Goal: Task Accomplishment & Management: Use online tool/utility

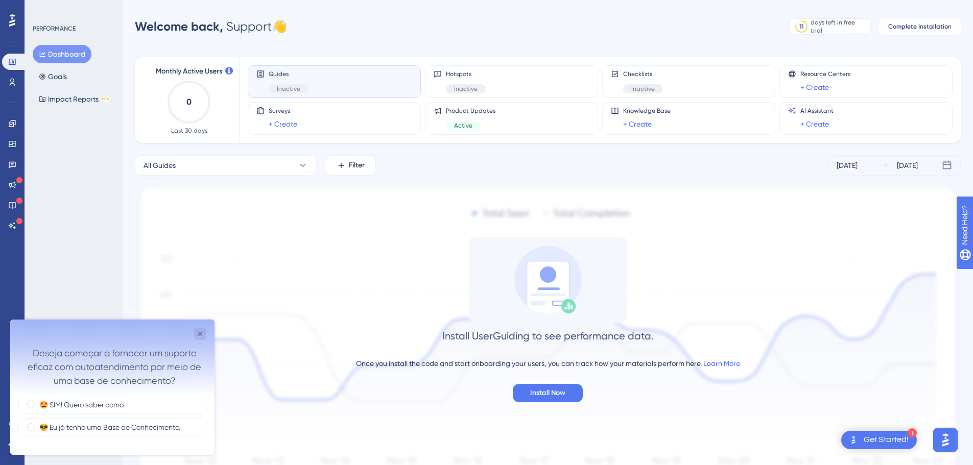
click at [327, 258] on div "Install UserGuiding to see performance data. Once you install the code and star…" at bounding box center [548, 319] width 826 height 165
click at [200, 334] on icon "Close survey" at bounding box center [200, 334] width 8 height 8
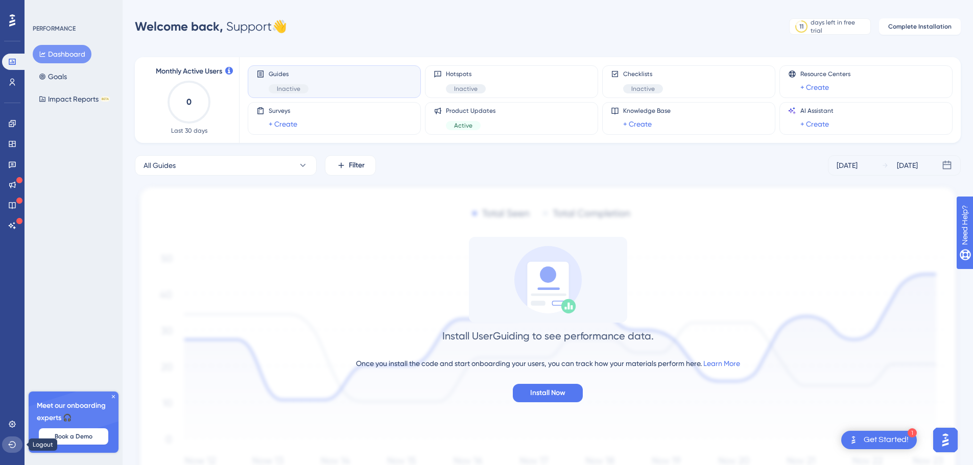
click at [8, 444] on button at bounding box center [12, 445] width 20 height 16
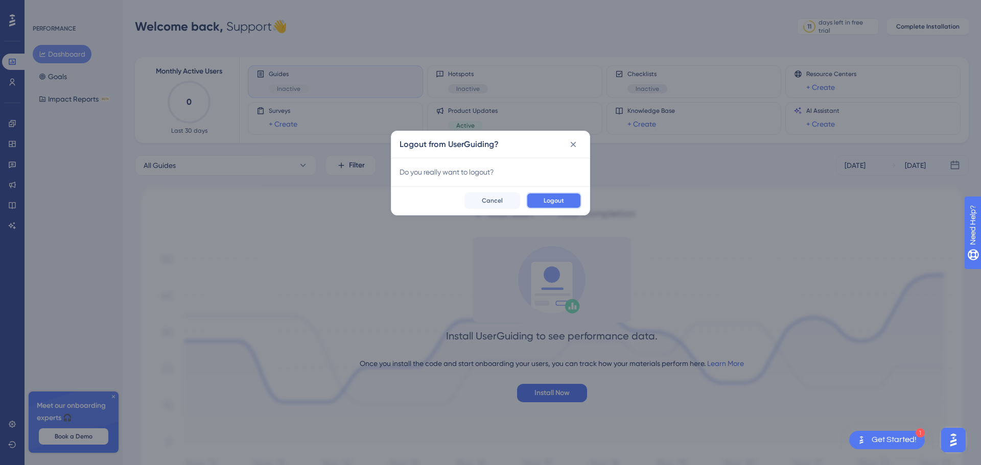
click at [564, 197] on button "Logout" at bounding box center [553, 201] width 55 height 16
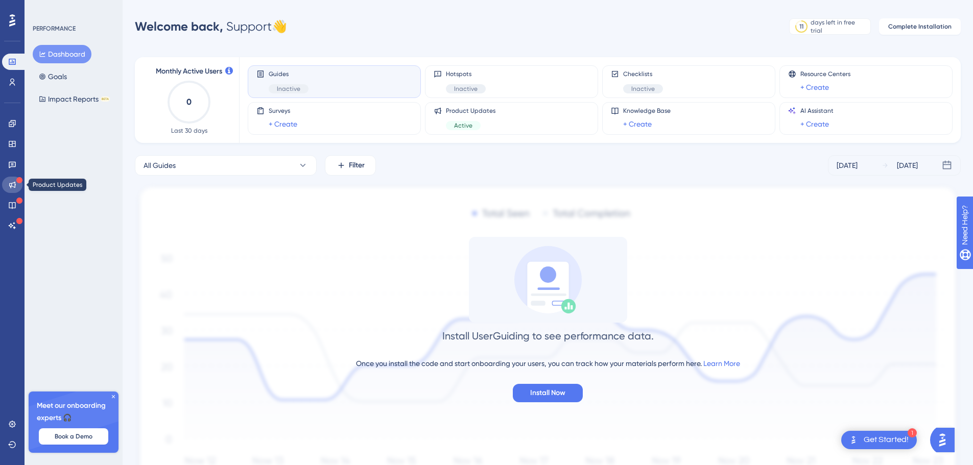
click at [13, 183] on icon at bounding box center [12, 185] width 7 height 7
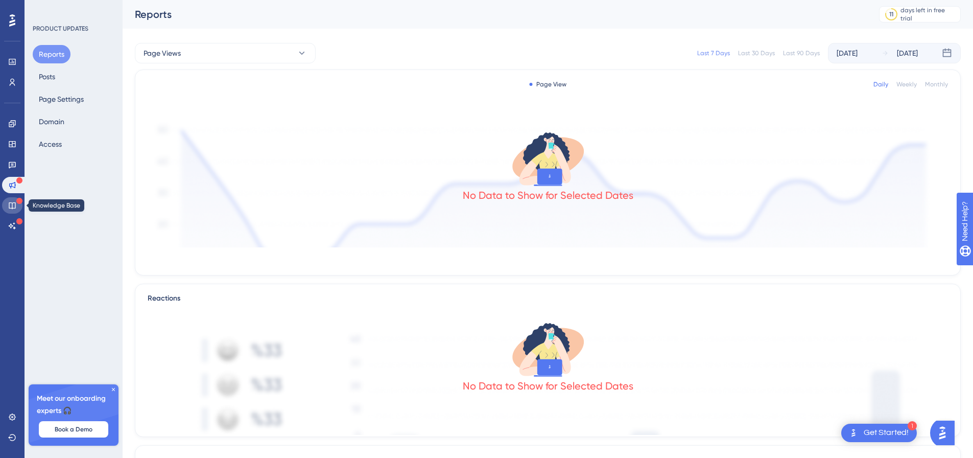
click at [14, 203] on icon at bounding box center [12, 205] width 7 height 7
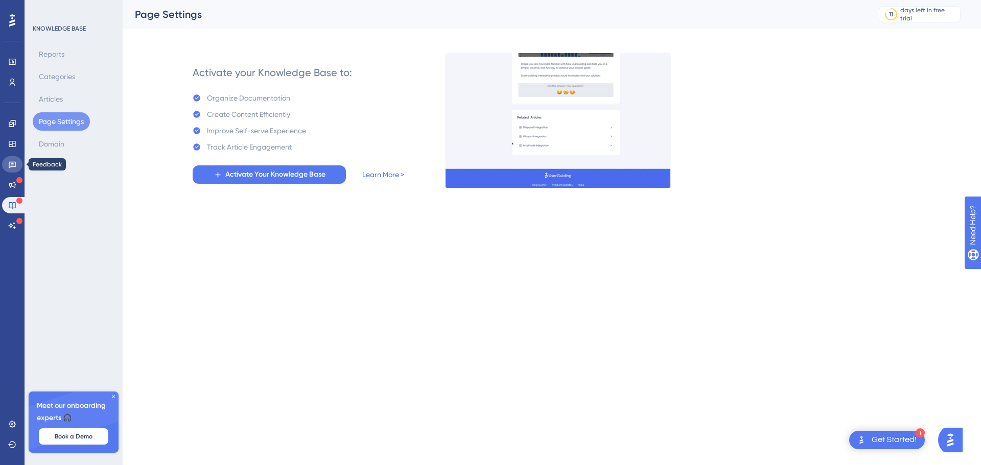
click at [10, 164] on icon at bounding box center [12, 164] width 8 height 8
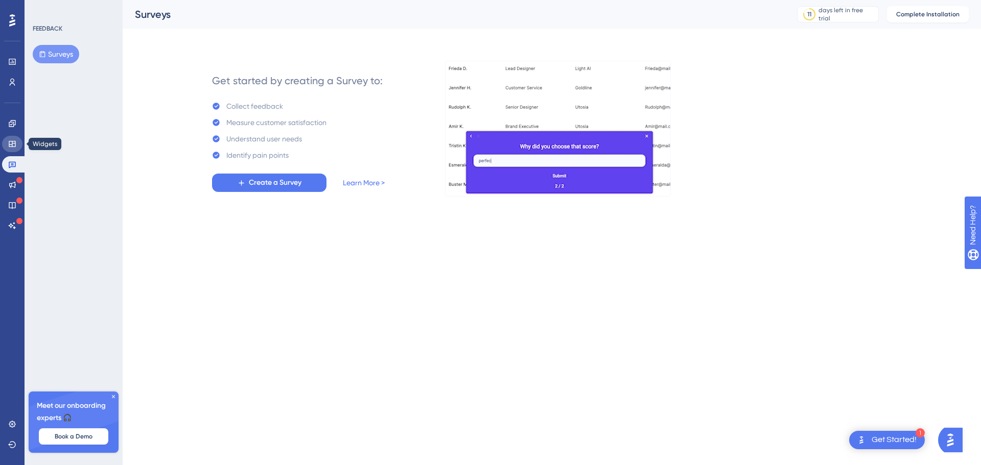
click at [10, 140] on icon at bounding box center [12, 144] width 8 height 8
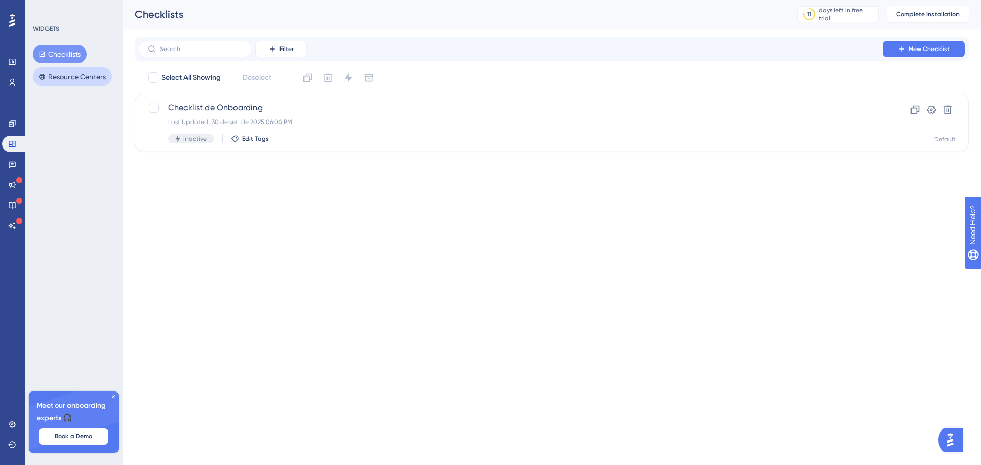
click at [67, 75] on button "Resource Centers" at bounding box center [72, 76] width 79 height 18
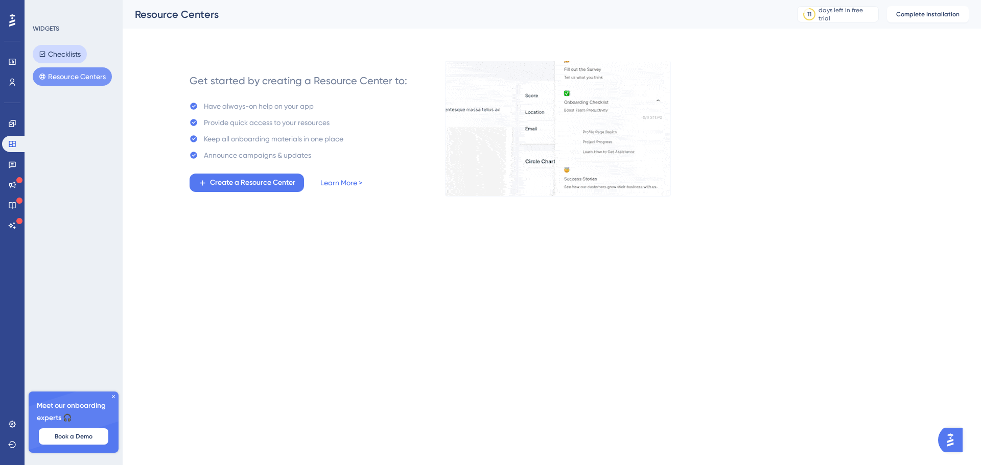
click at [62, 57] on button "Checklists" at bounding box center [60, 54] width 54 height 18
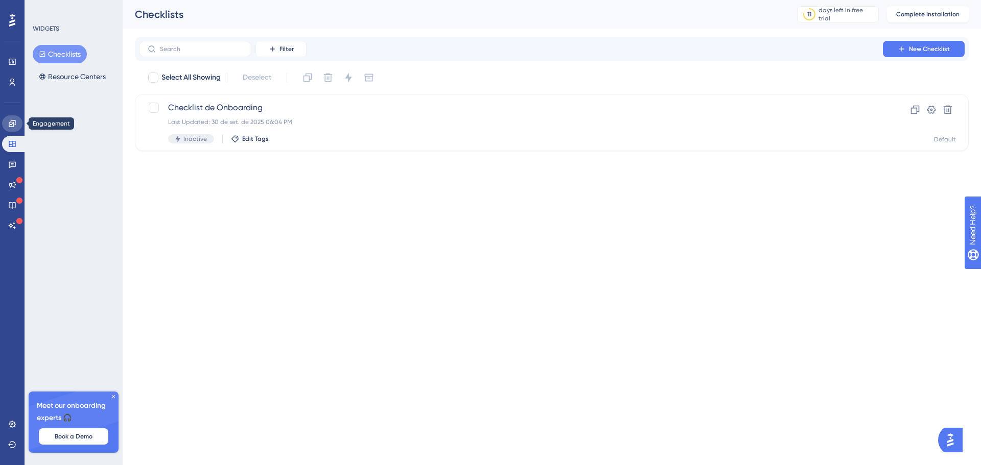
click at [11, 122] on icon at bounding box center [12, 123] width 7 height 7
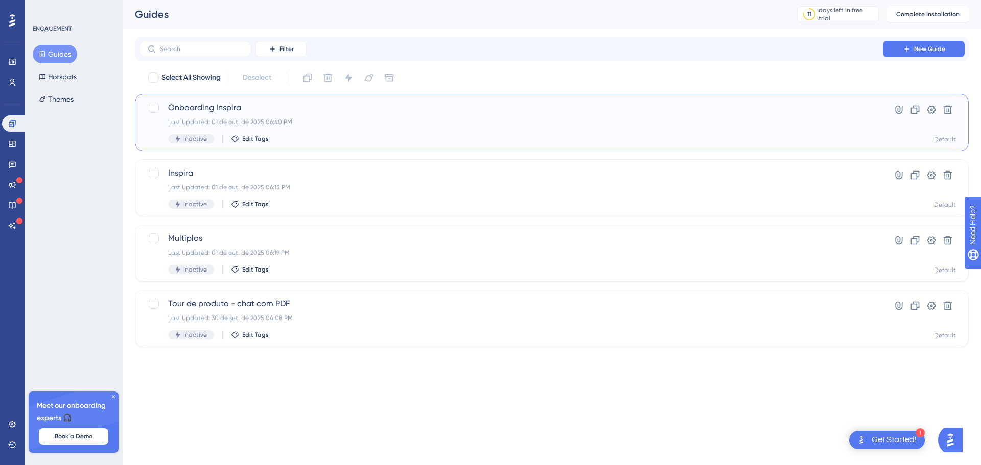
click at [218, 110] on span "Onboarding Inspira" at bounding box center [510, 108] width 685 height 12
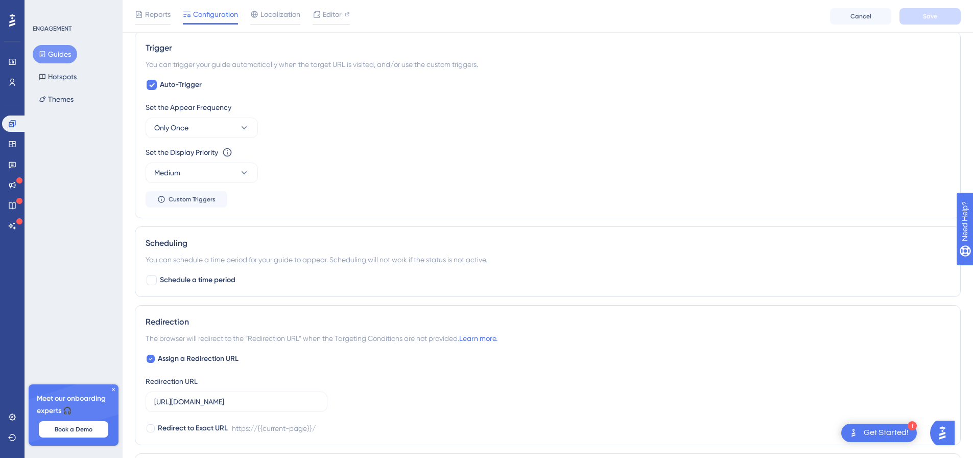
scroll to position [102, 0]
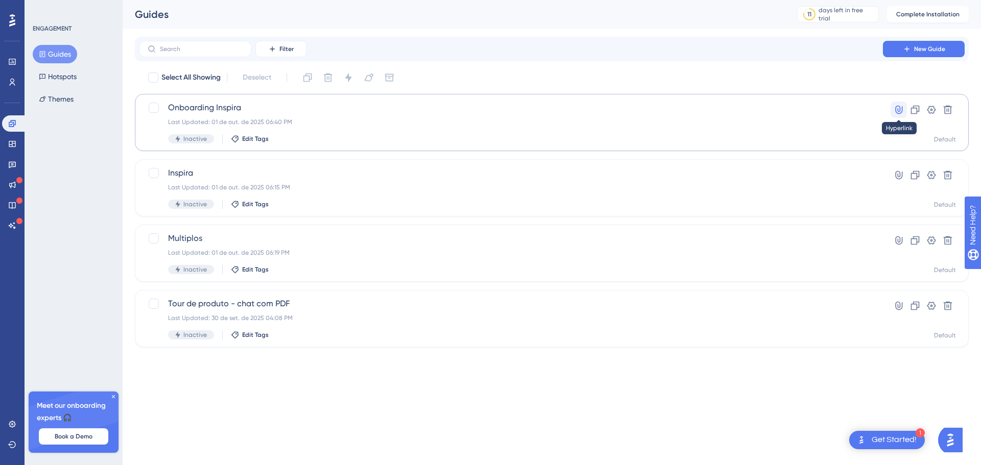
click at [900, 111] on icon at bounding box center [898, 110] width 10 height 10
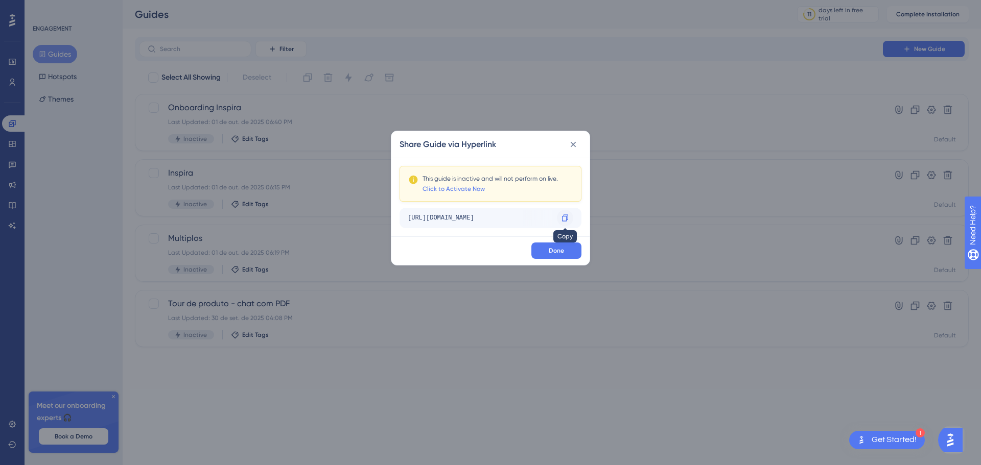
click at [562, 219] on icon at bounding box center [565, 218] width 6 height 7
click at [573, 140] on icon at bounding box center [573, 144] width 10 height 10
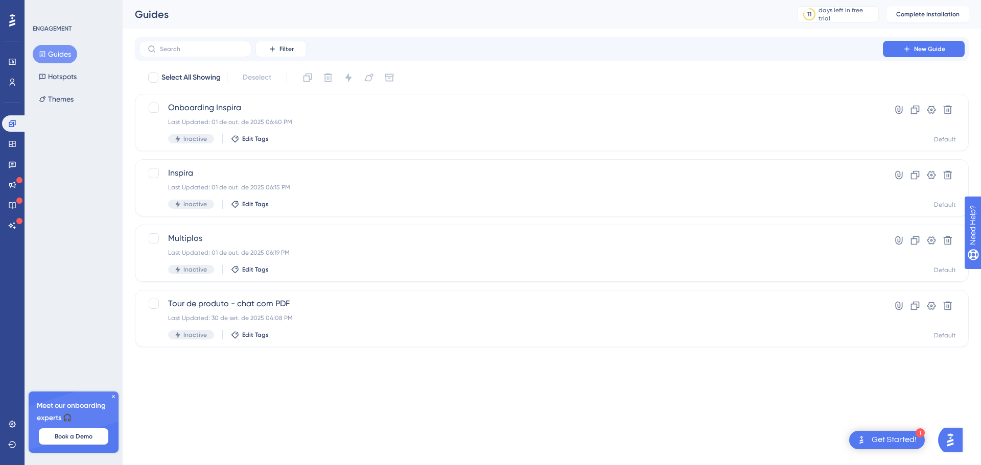
click at [343, 0] on html "1 Get Started! Performance Users Engagement Widgets Feedback Product Updates Kn…" at bounding box center [490, 0] width 981 height 0
click at [111, 396] on icon at bounding box center [113, 397] width 6 height 6
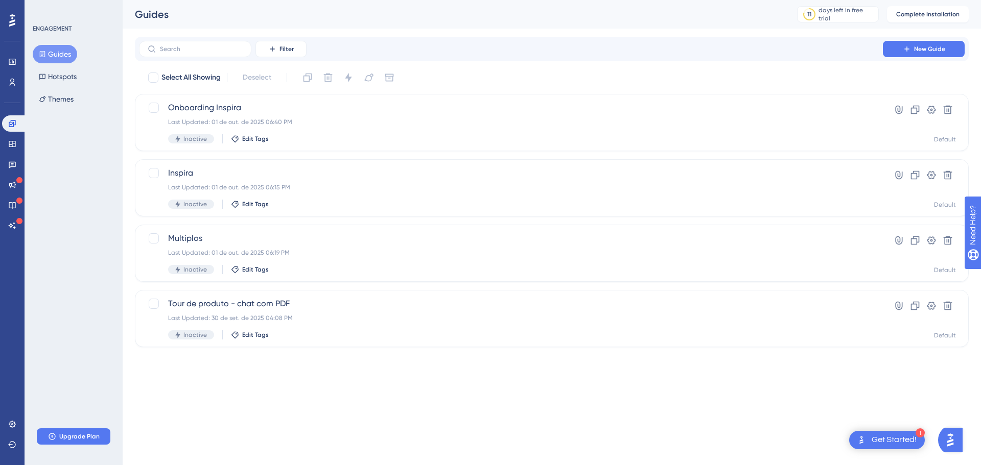
click at [237, 0] on html "1 Get Started! Performance Users Engagement Widgets Feedback Product Updates Kn…" at bounding box center [490, 0] width 981 height 0
click at [931, 16] on span "Complete Installation" at bounding box center [927, 14] width 63 height 8
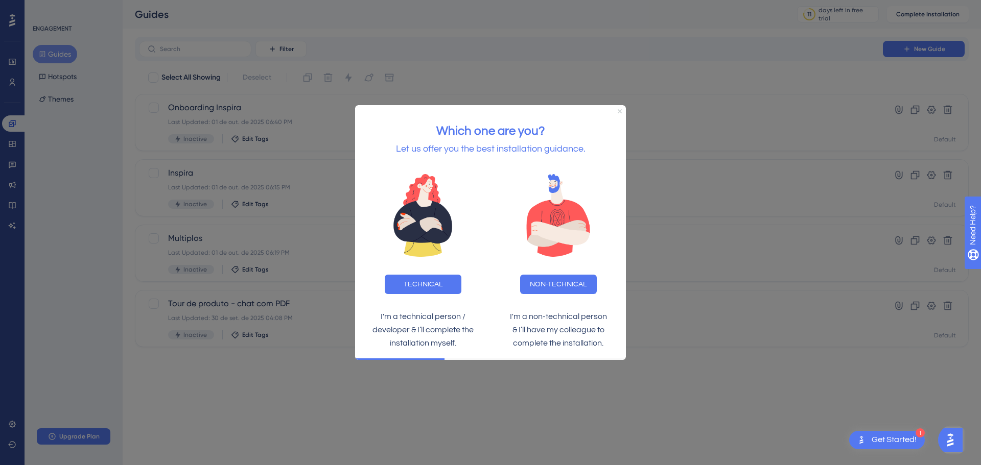
click at [621, 109] on icon "Close Preview" at bounding box center [619, 111] width 4 height 4
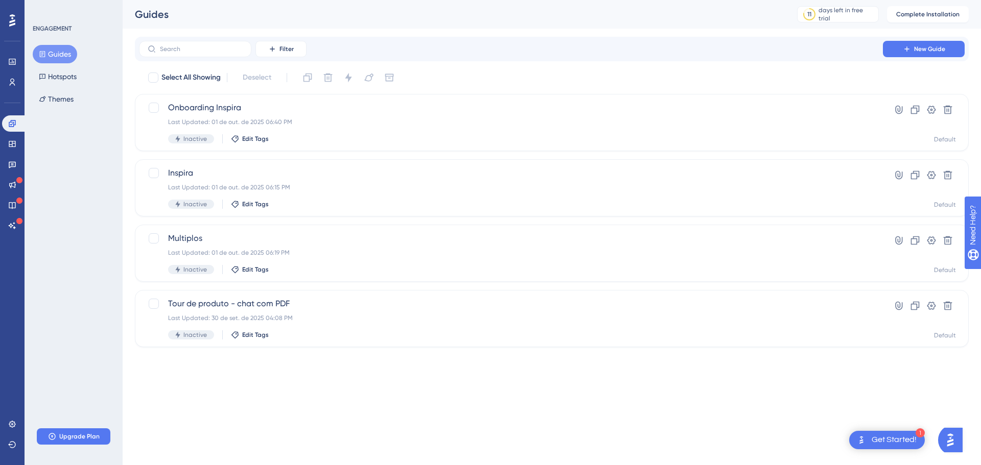
click at [9, 22] on div at bounding box center [12, 20] width 16 height 16
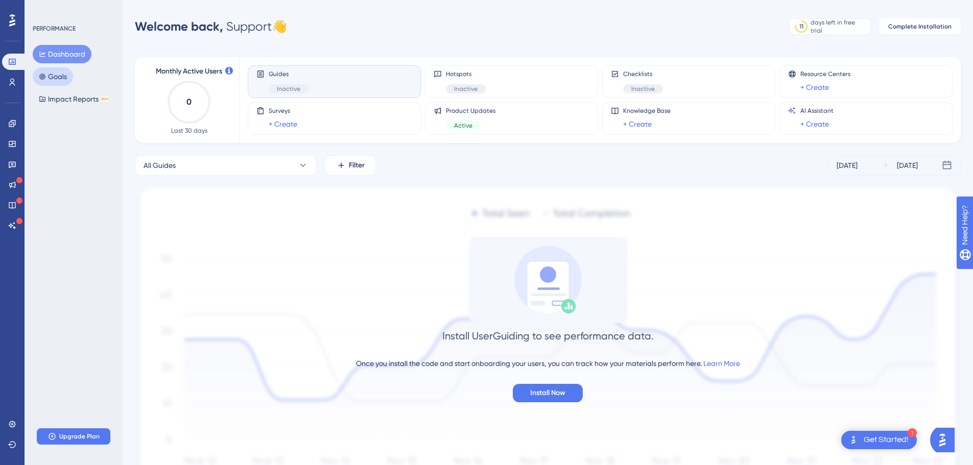
click at [60, 78] on button "Goals" at bounding box center [53, 76] width 40 height 18
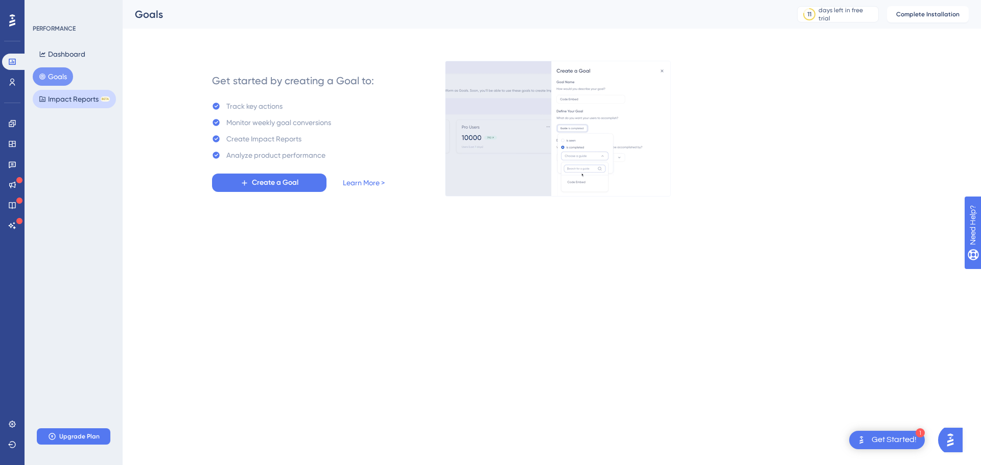
click at [83, 104] on button "Impact Reports BETA" at bounding box center [74, 99] width 83 height 18
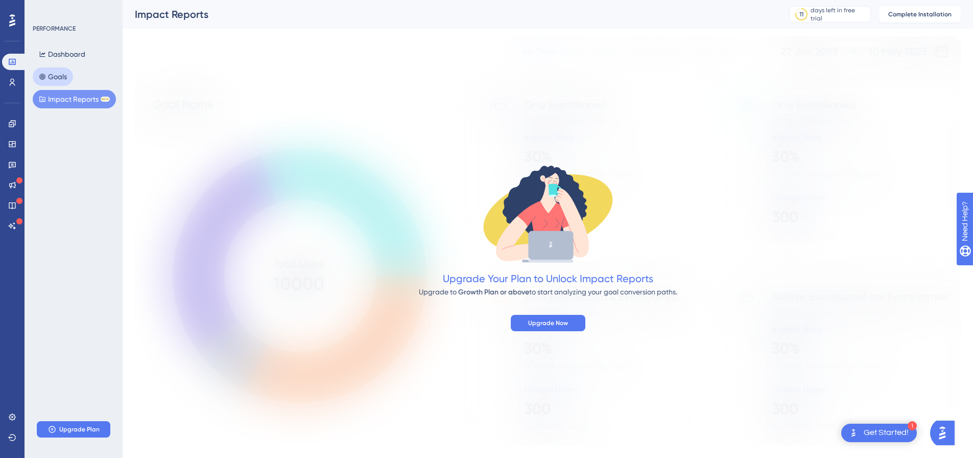
click at [62, 79] on button "Goals" at bounding box center [53, 76] width 40 height 18
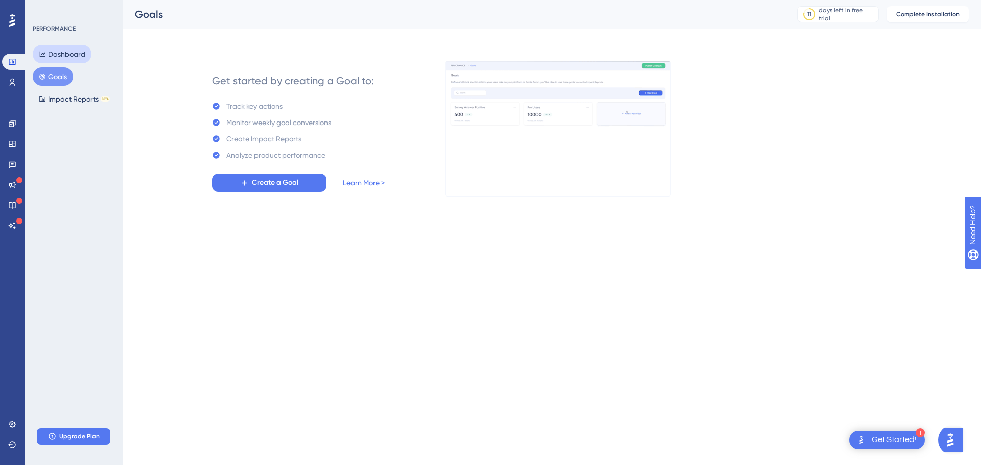
click at [72, 54] on button "Dashboard" at bounding box center [62, 54] width 59 height 18
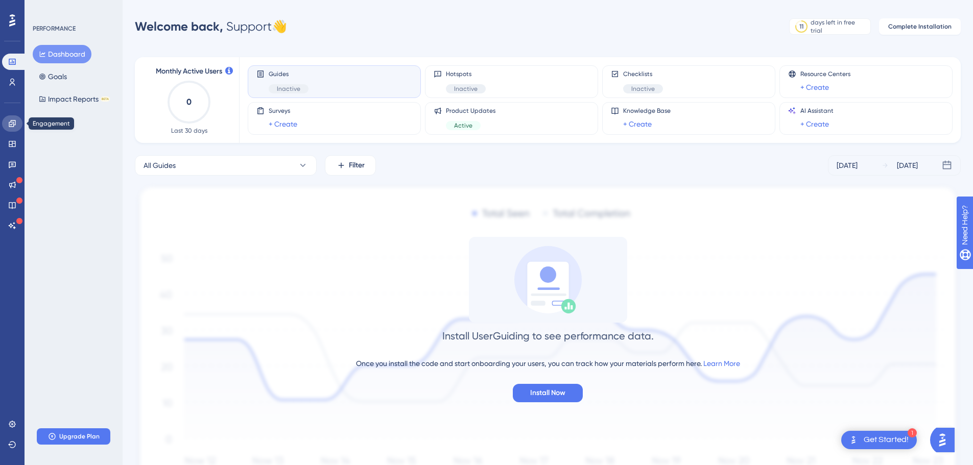
click at [11, 125] on icon at bounding box center [12, 123] width 7 height 7
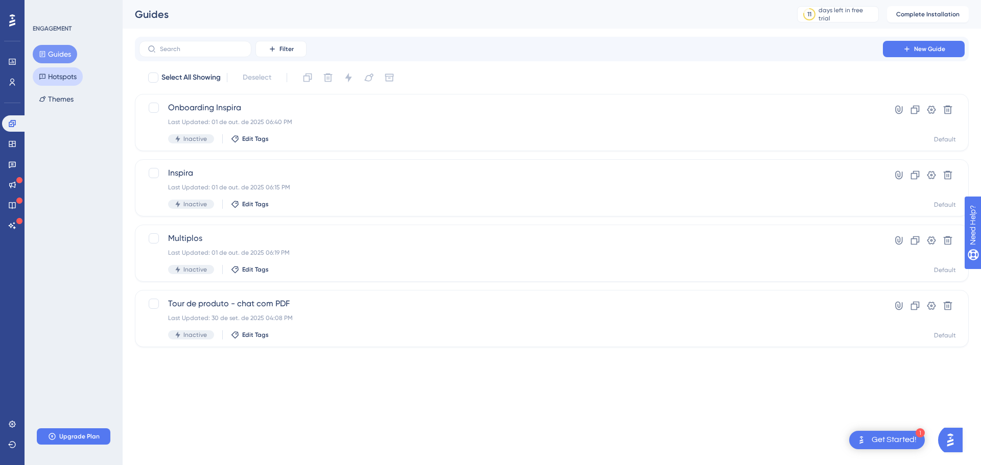
click at [78, 78] on button "Hotspots" at bounding box center [58, 76] width 50 height 18
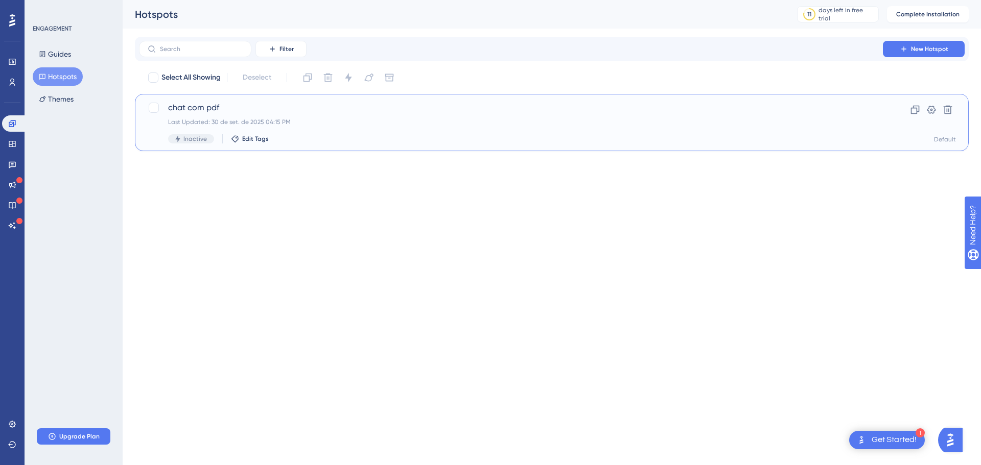
click at [229, 113] on span "chat com pdf" at bounding box center [510, 108] width 685 height 12
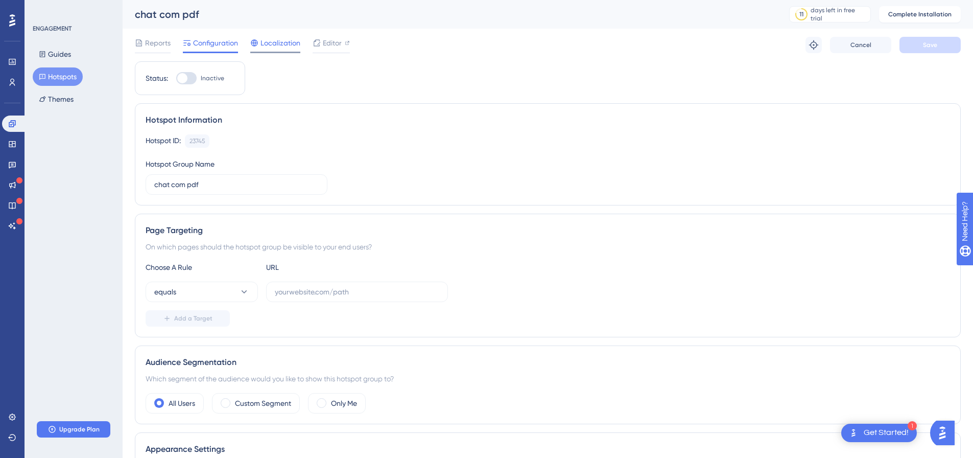
click at [268, 41] on span "Localization" at bounding box center [280, 43] width 40 height 12
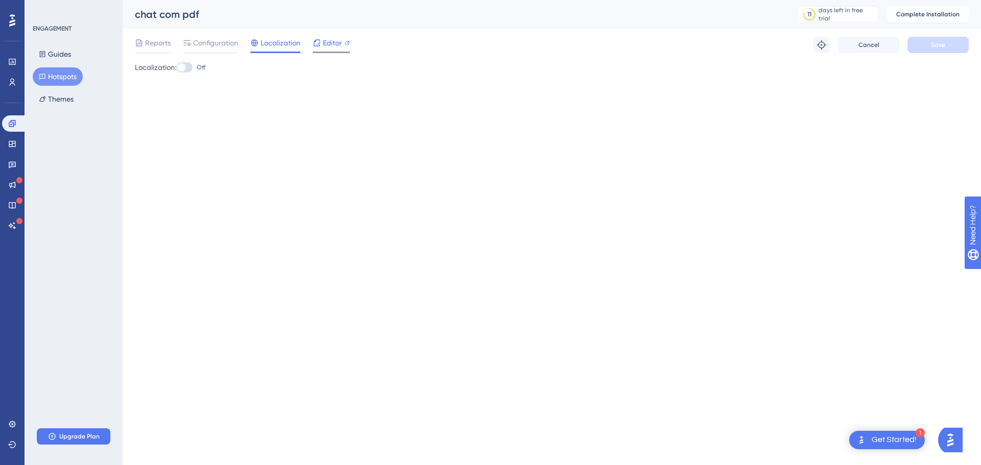
click at [325, 45] on span "Editor" at bounding box center [332, 43] width 19 height 12
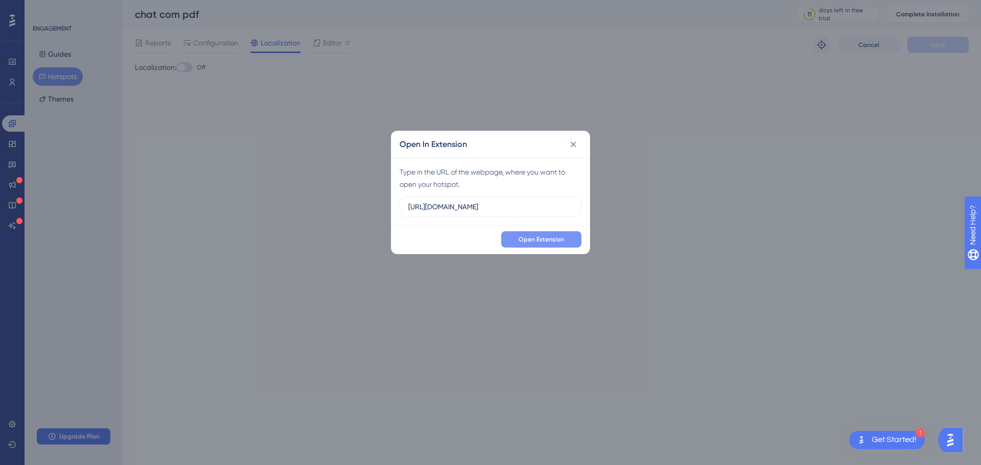
click at [529, 240] on span "Open Extension" at bounding box center [540, 239] width 45 height 8
click at [577, 144] on icon at bounding box center [573, 144] width 10 height 10
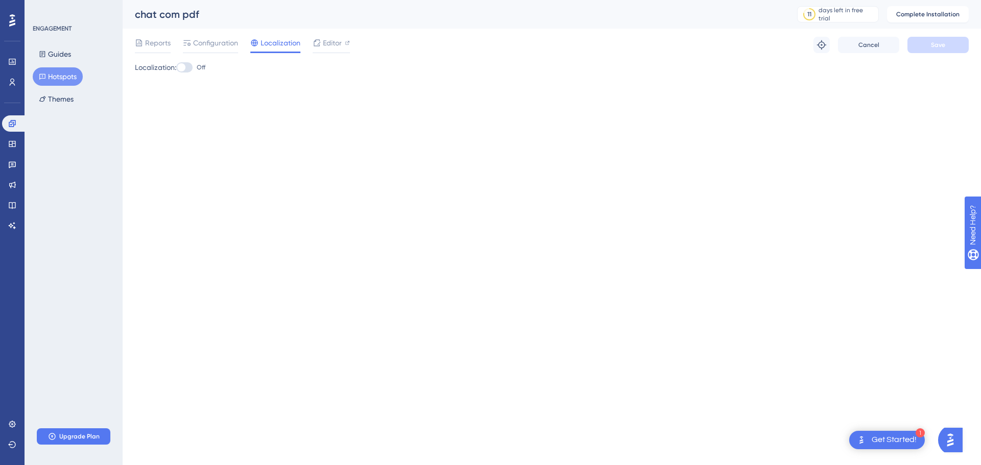
click at [305, 0] on html "1 Get Started! Performance Users Engagement Widgets Feedback Product Updates Kn…" at bounding box center [490, 0] width 981 height 0
click at [215, 45] on span "Configuration" at bounding box center [215, 43] width 45 height 12
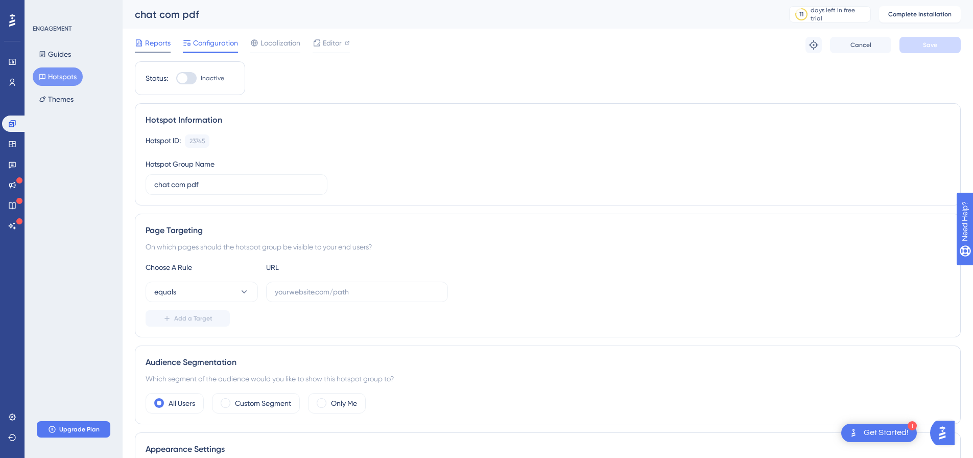
click at [157, 43] on span "Reports" at bounding box center [158, 43] width 26 height 12
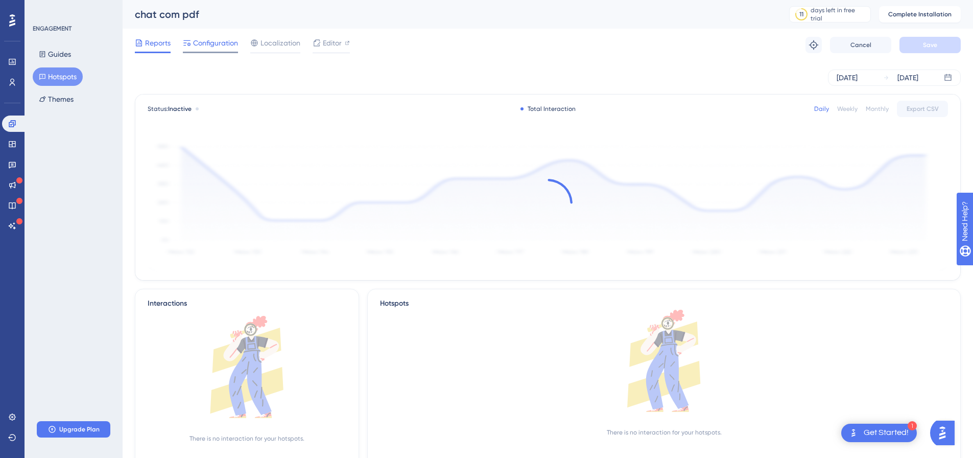
click at [201, 41] on span "Configuration" at bounding box center [215, 43] width 45 height 12
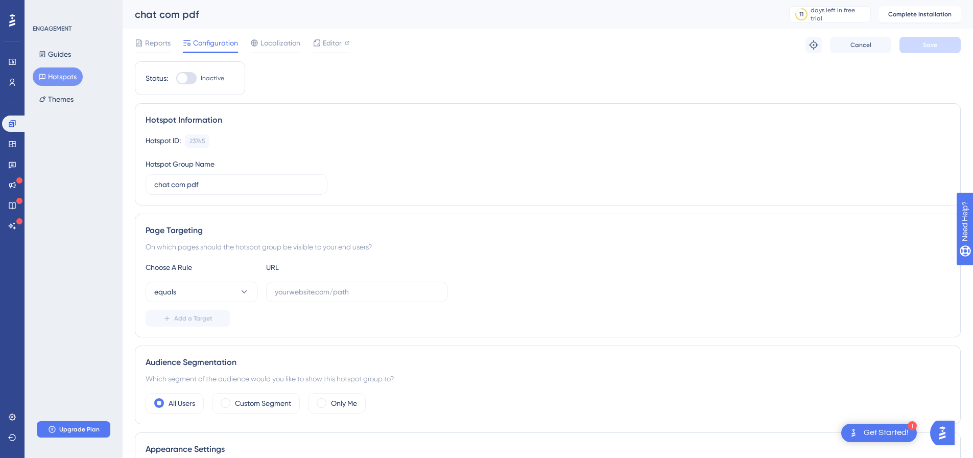
click at [63, 77] on button "Hotspots" at bounding box center [58, 76] width 50 height 18
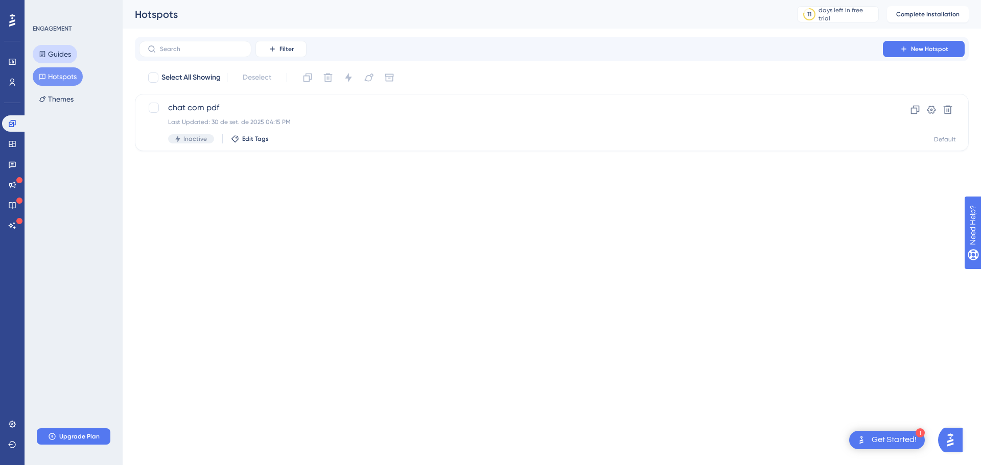
click at [61, 57] on button "Guides" at bounding box center [55, 54] width 44 height 18
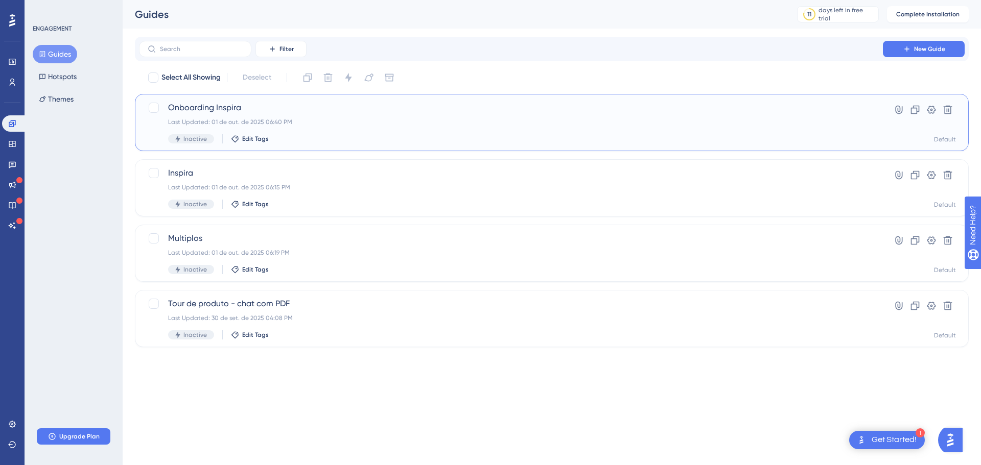
click at [223, 106] on span "Onboarding Inspira" at bounding box center [510, 108] width 685 height 12
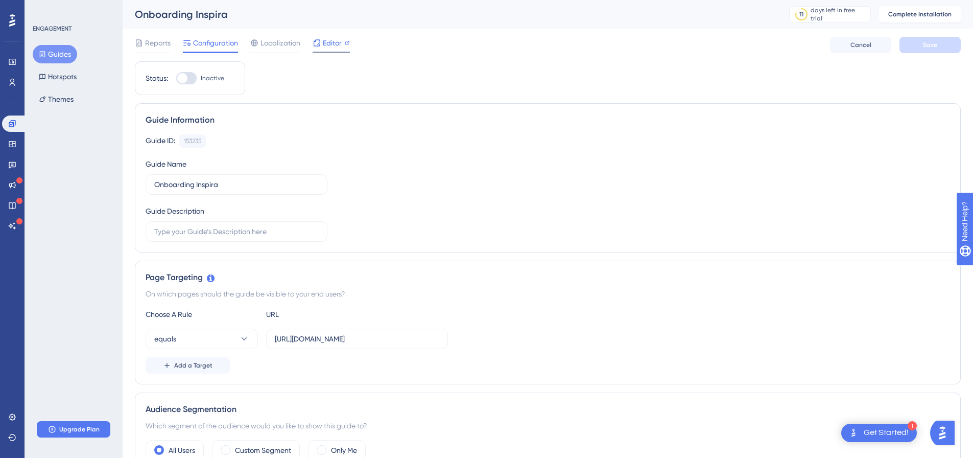
click at [325, 46] on span "Editor" at bounding box center [332, 43] width 19 height 12
click at [58, 54] on button "Guides" at bounding box center [55, 54] width 44 height 18
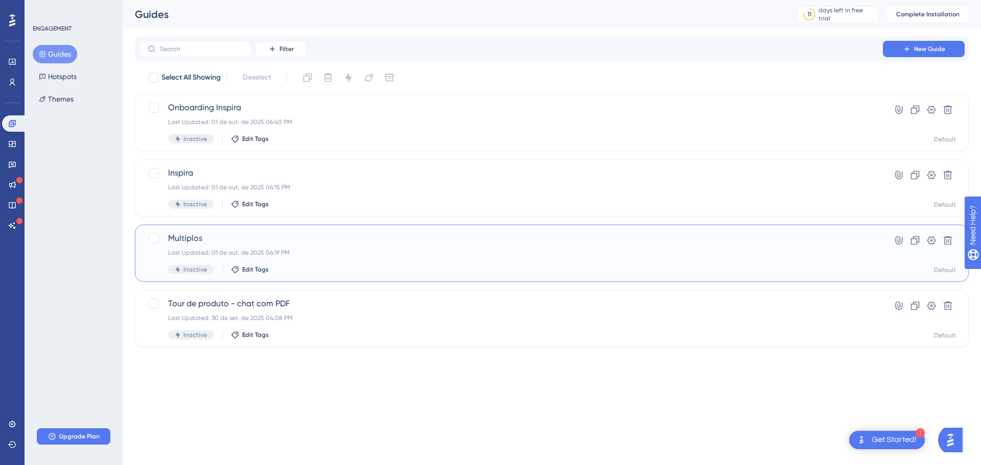
click at [202, 231] on div "Multiplos Last Updated: 01 de out. de 2025 06:19 PM Inactive Edit Tags Hyperlin…" at bounding box center [552, 253] width 834 height 57
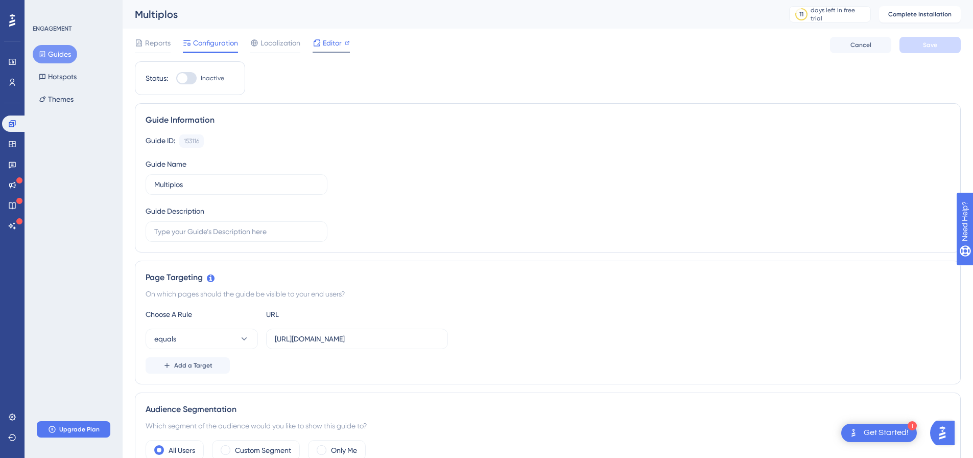
click at [340, 42] on span "Editor" at bounding box center [332, 43] width 19 height 12
click at [68, 95] on button "Themes" at bounding box center [56, 99] width 47 height 18
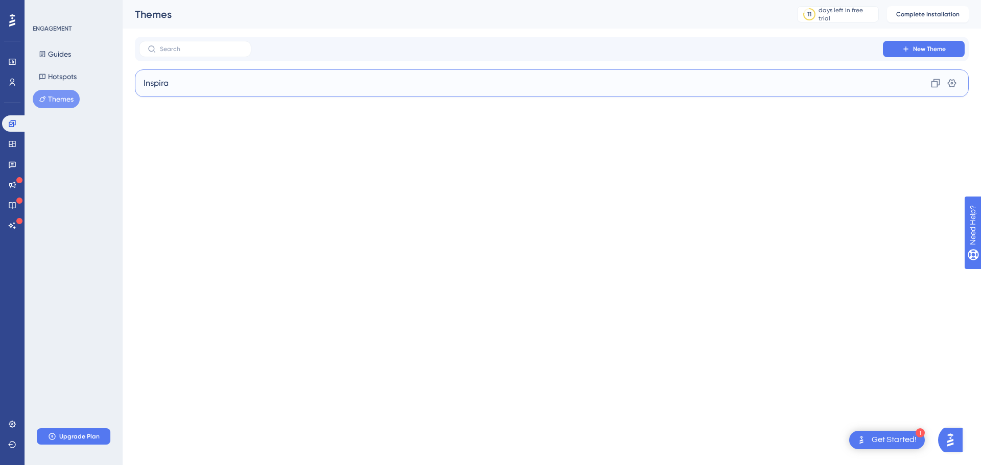
click at [157, 84] on span "Inspira" at bounding box center [156, 83] width 25 height 12
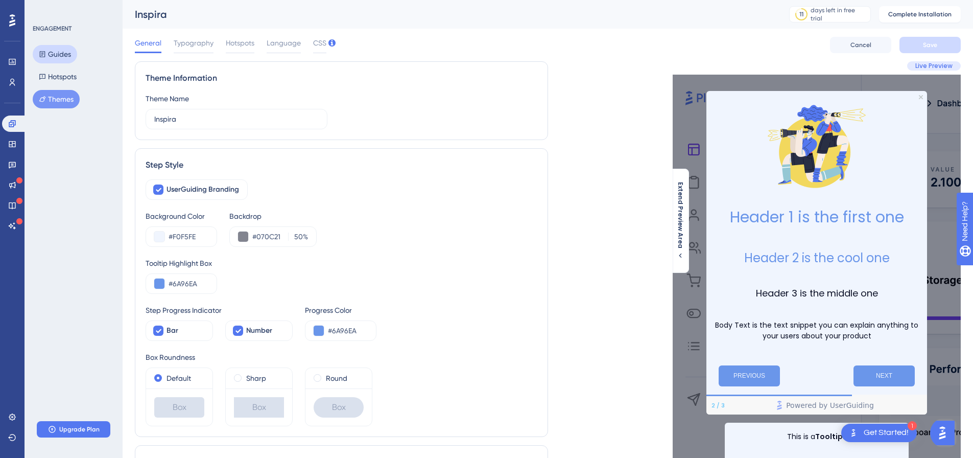
click at [53, 53] on button "Guides" at bounding box center [55, 54] width 44 height 18
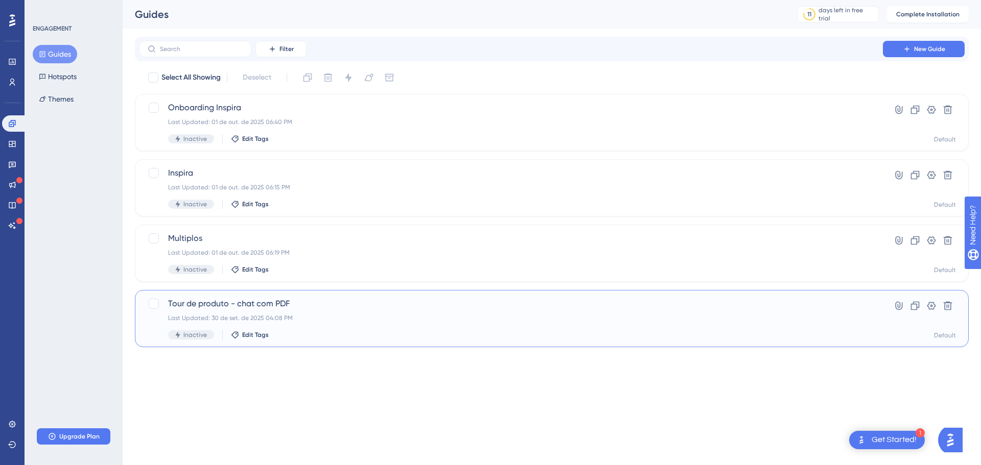
click at [274, 301] on span "Tour de produto - chat com PDF" at bounding box center [510, 304] width 685 height 12
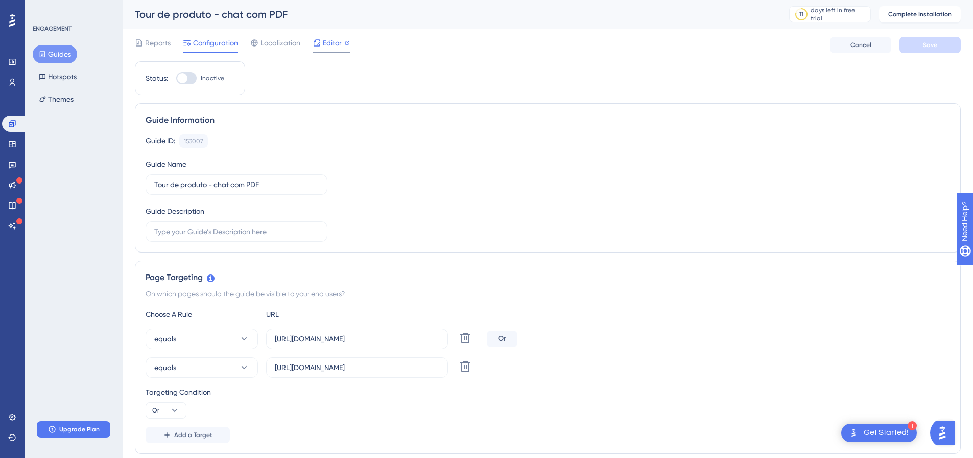
click at [330, 43] on span "Editor" at bounding box center [332, 43] width 19 height 12
click at [54, 53] on button "Guides" at bounding box center [55, 54] width 44 height 18
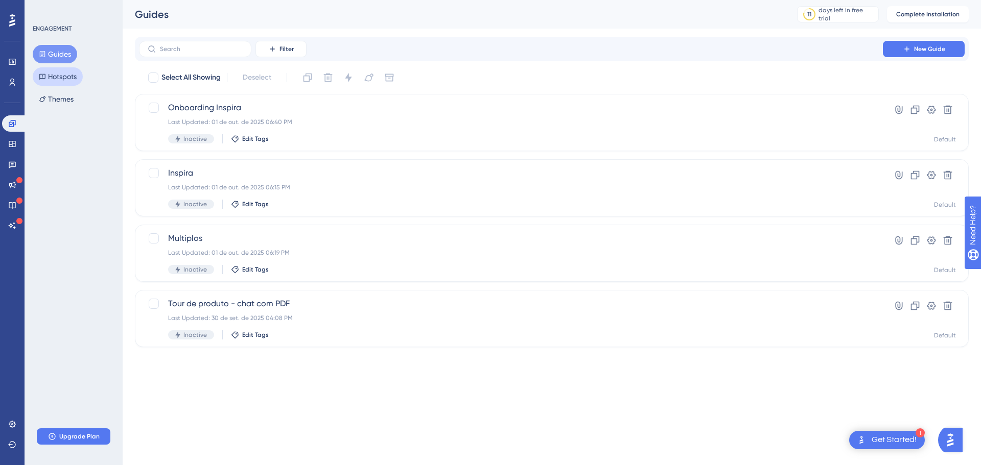
click at [59, 76] on button "Hotspots" at bounding box center [58, 76] width 50 height 18
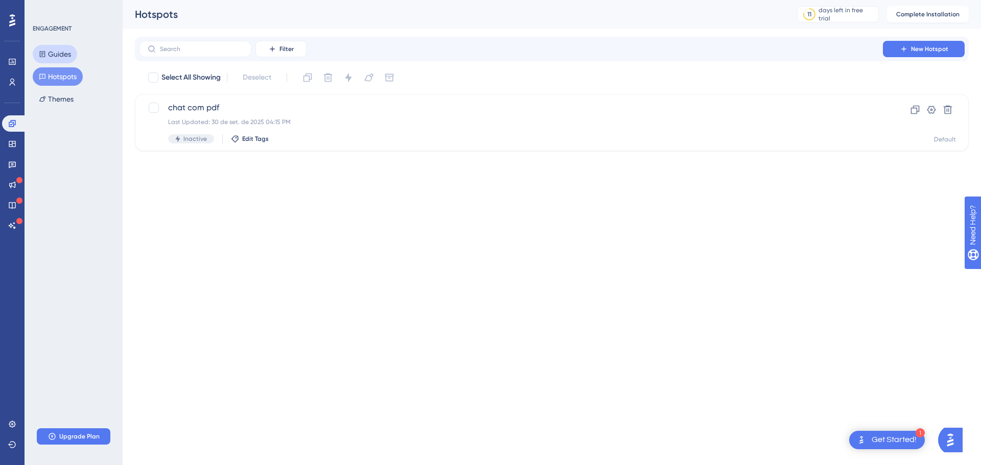
click at [64, 54] on button "Guides" at bounding box center [55, 54] width 44 height 18
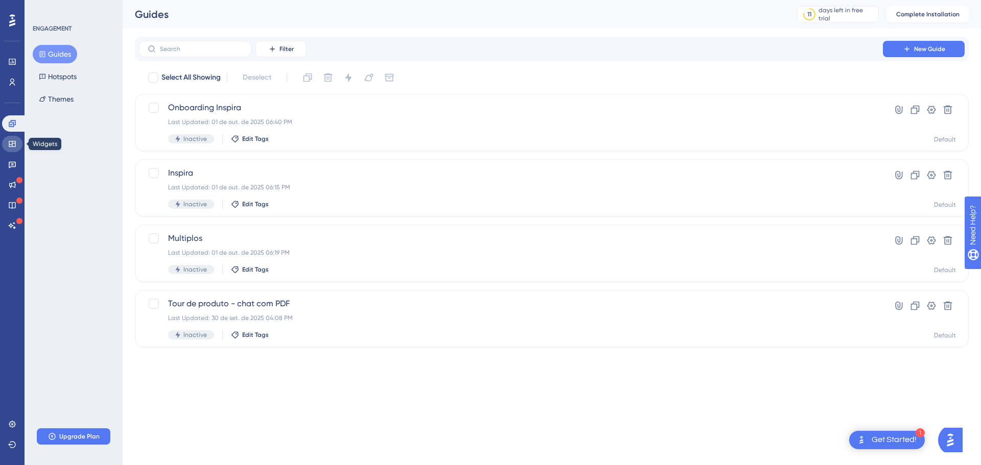
click at [14, 140] on icon at bounding box center [12, 144] width 8 height 8
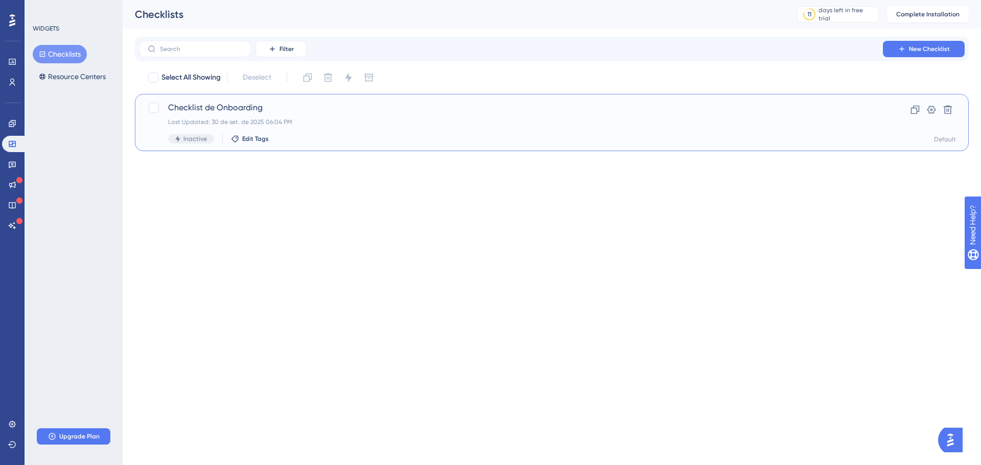
click at [237, 107] on span "Checklist de Onboarding" at bounding box center [510, 108] width 685 height 12
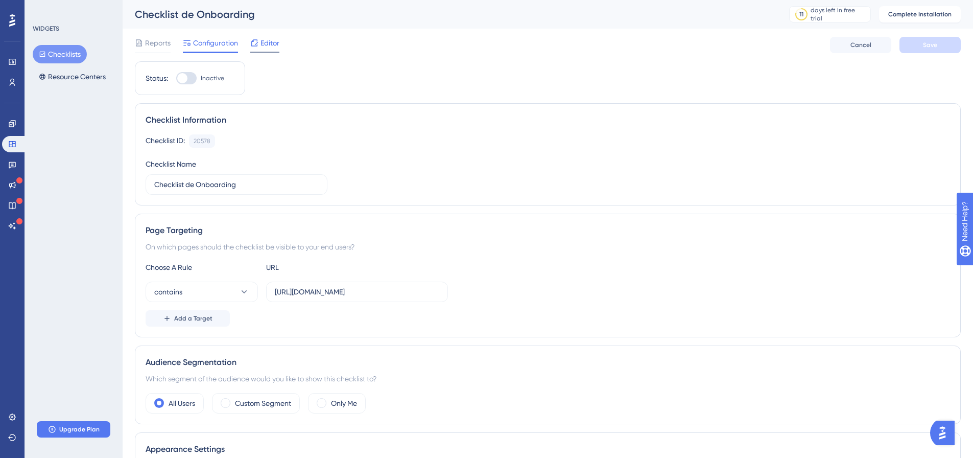
click at [278, 48] on span "Editor" at bounding box center [269, 43] width 19 height 12
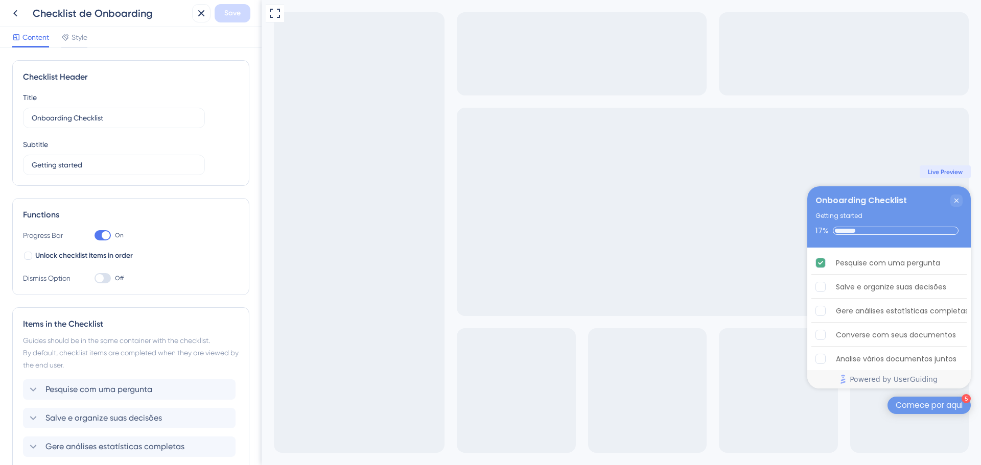
click at [910, 406] on div "Comece por aqui" at bounding box center [928, 405] width 67 height 10
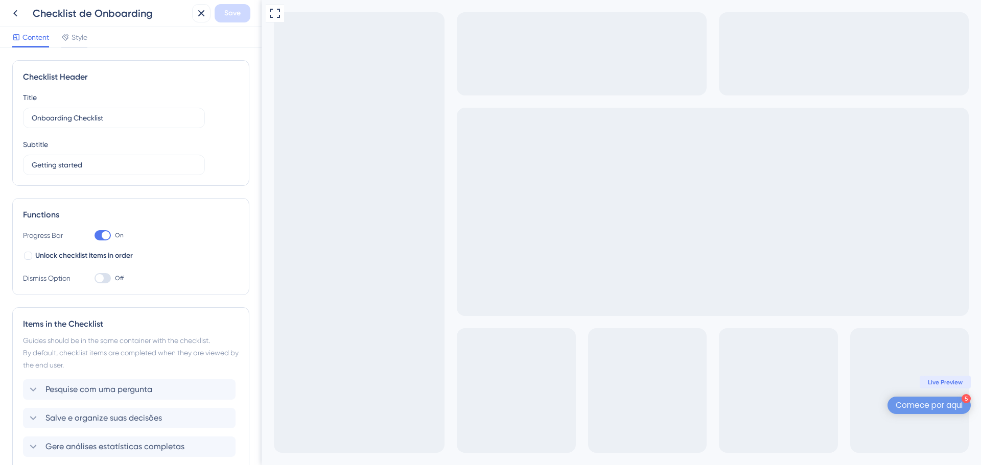
click at [911, 405] on div "Comece por aqui" at bounding box center [928, 405] width 67 height 10
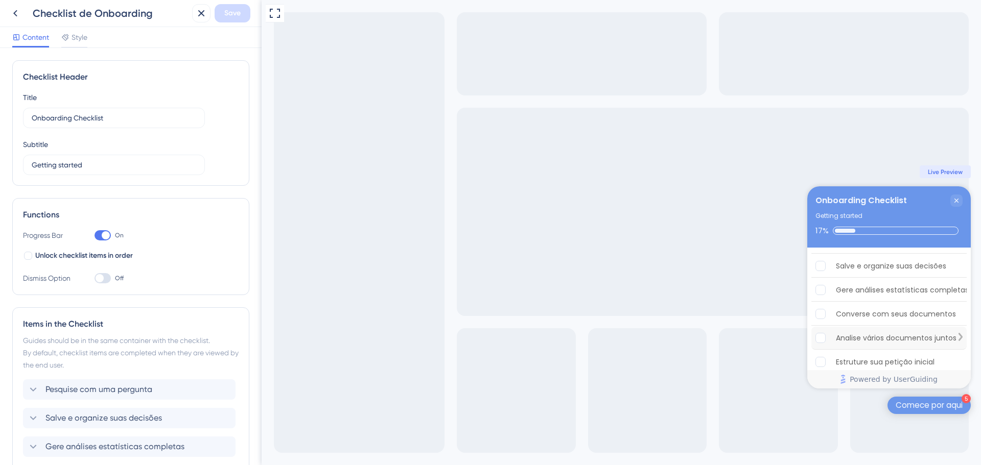
scroll to position [30, 0]
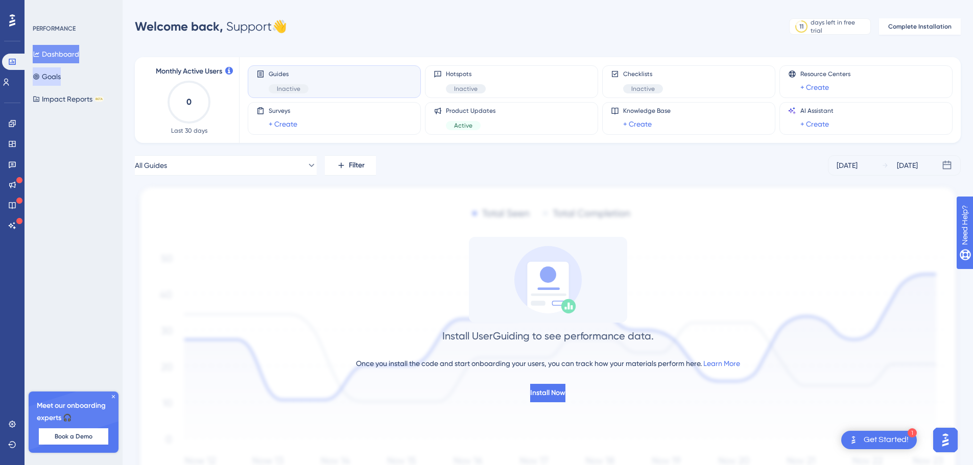
click at [59, 80] on button "Goals" at bounding box center [47, 76] width 28 height 18
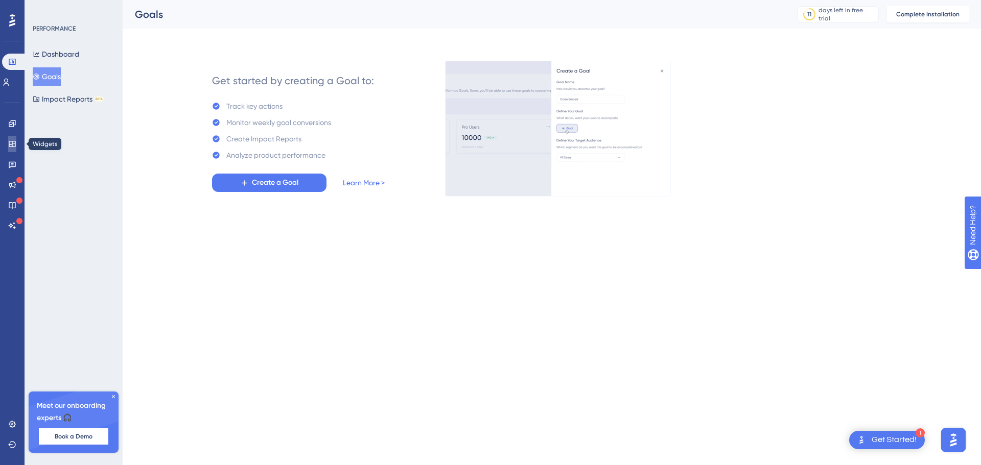
click at [12, 144] on icon at bounding box center [12, 144] width 7 height 6
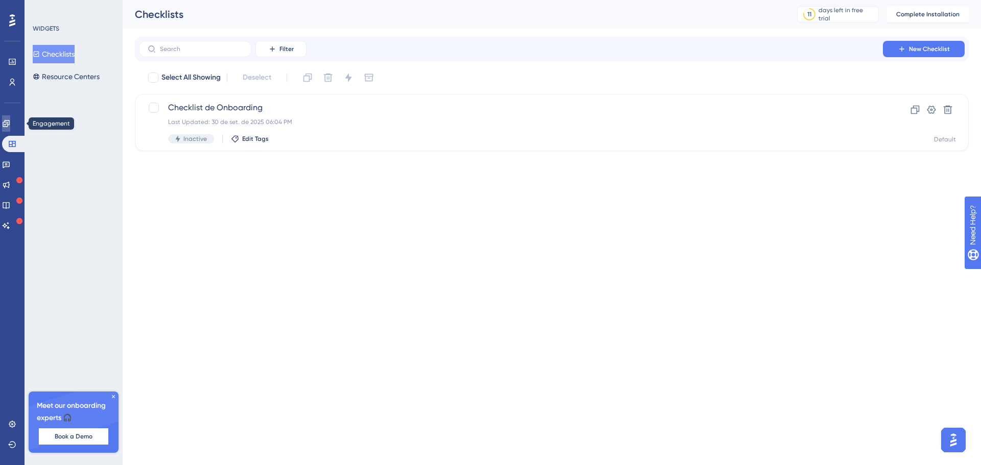
click at [10, 125] on icon at bounding box center [6, 124] width 8 height 8
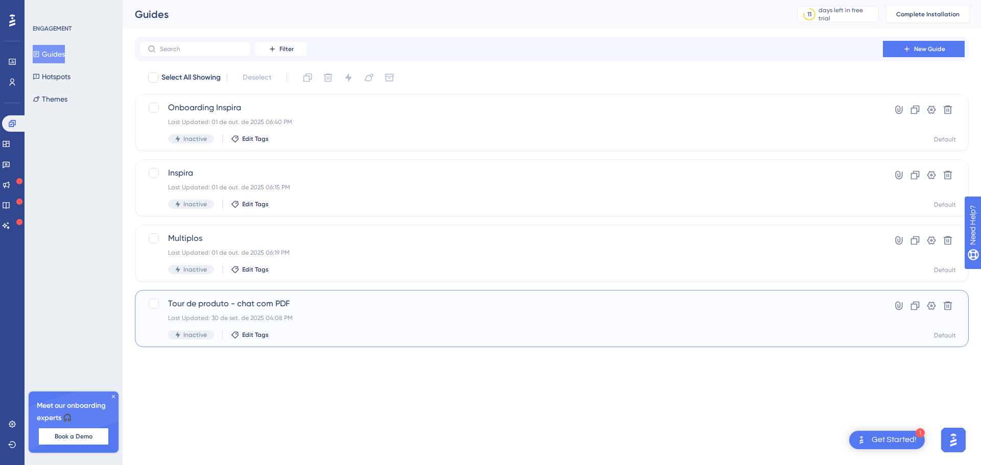
click at [268, 303] on span "Tour de produto - chat com PDF" at bounding box center [510, 304] width 685 height 12
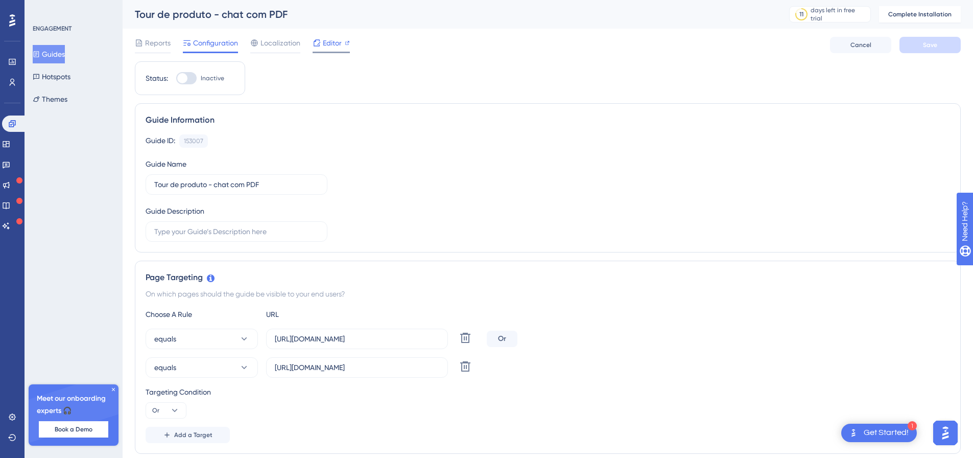
click at [331, 45] on span "Editor" at bounding box center [332, 43] width 19 height 12
click at [323, 39] on span "Editor" at bounding box center [332, 43] width 19 height 12
click at [112, 389] on icon at bounding box center [113, 389] width 6 height 6
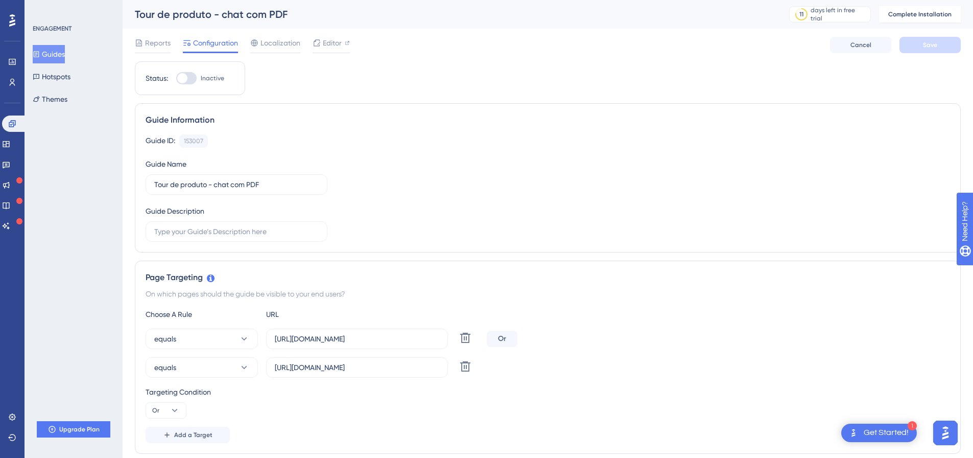
click at [54, 56] on button "Guides" at bounding box center [49, 54] width 32 height 18
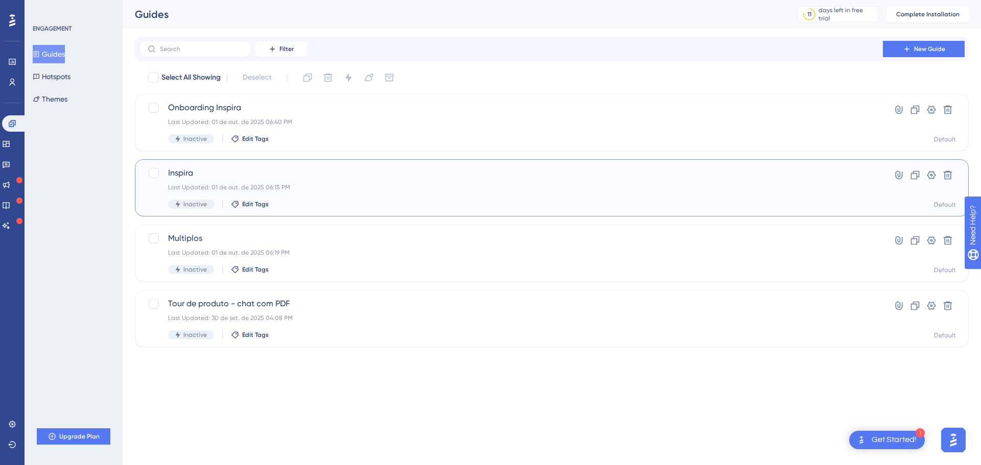
click at [190, 172] on span "Inspira" at bounding box center [510, 173] width 685 height 12
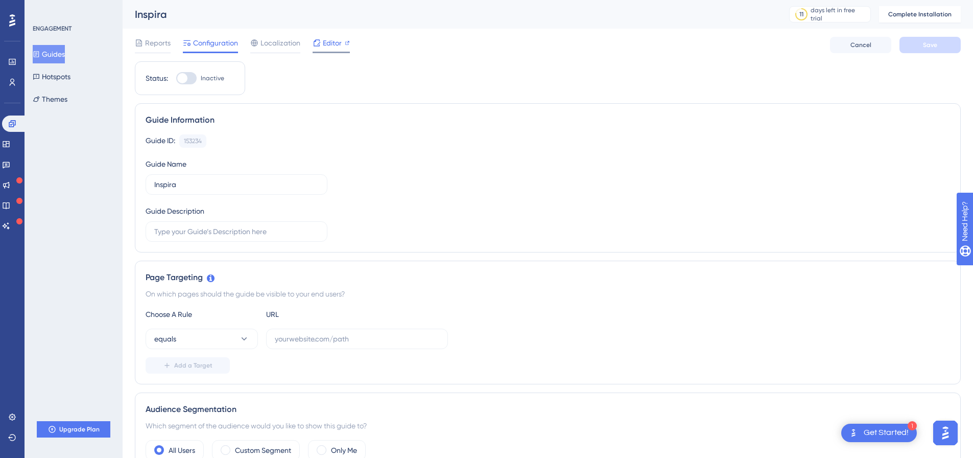
click at [328, 46] on span "Editor" at bounding box center [332, 43] width 19 height 12
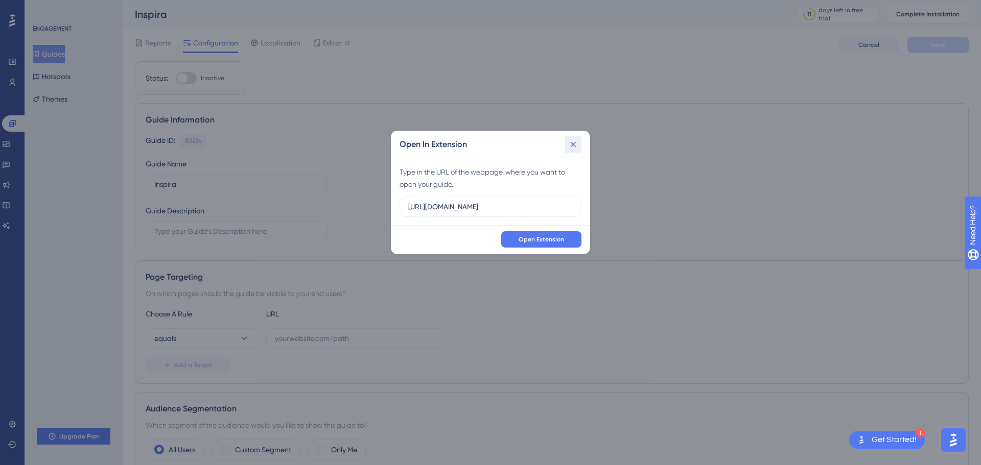
click at [571, 144] on icon at bounding box center [573, 144] width 10 height 10
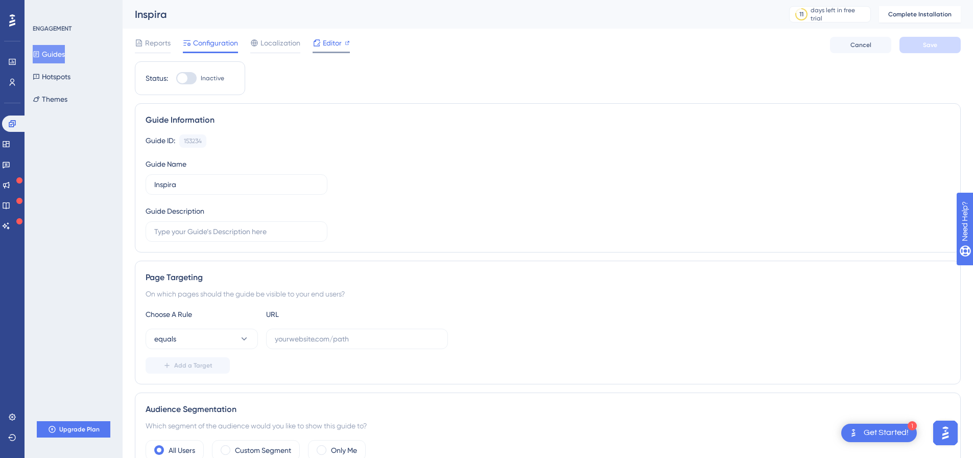
click at [325, 43] on span "Editor" at bounding box center [332, 43] width 19 height 12
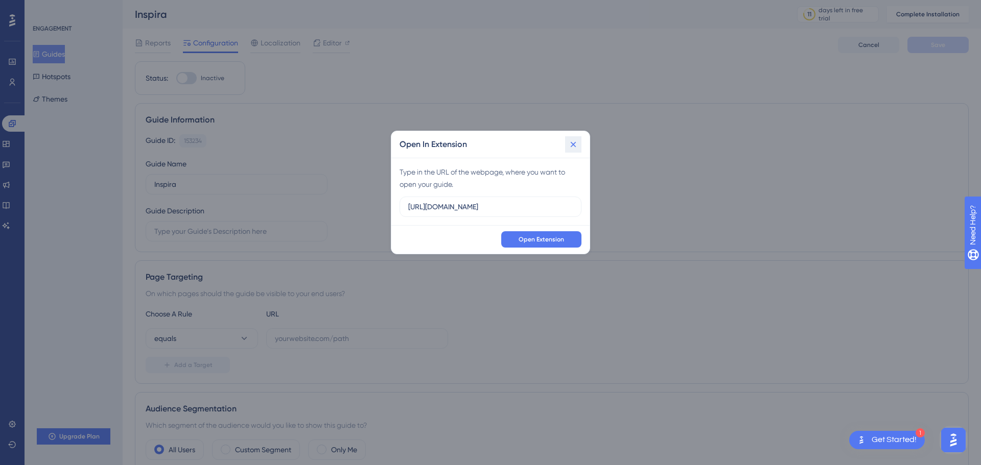
click at [578, 143] on icon at bounding box center [573, 144] width 10 height 10
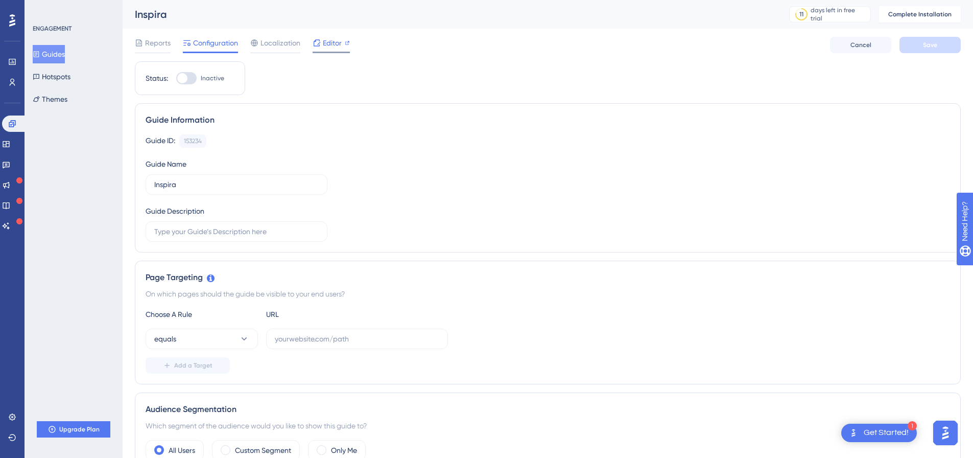
click at [324, 47] on span "Editor" at bounding box center [332, 43] width 19 height 12
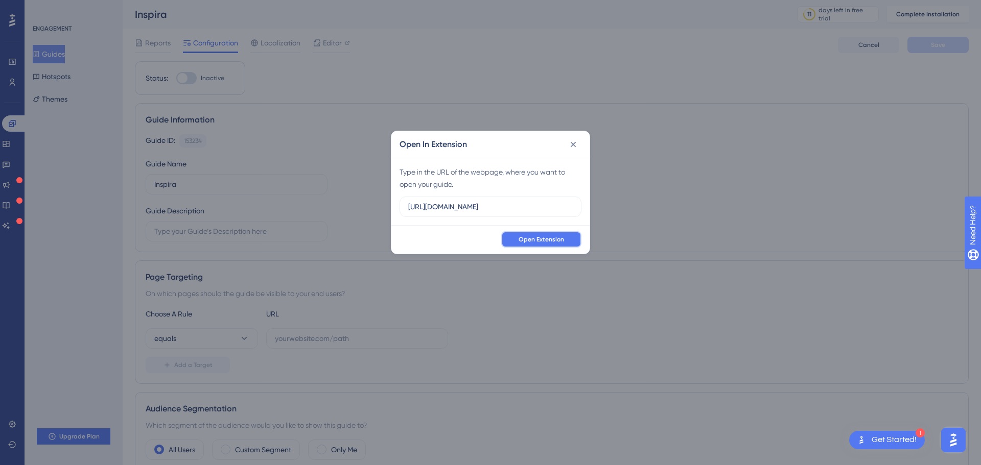
click at [552, 242] on span "Open Extension" at bounding box center [540, 239] width 45 height 8
